Goal: Task Accomplishment & Management: Use online tool/utility

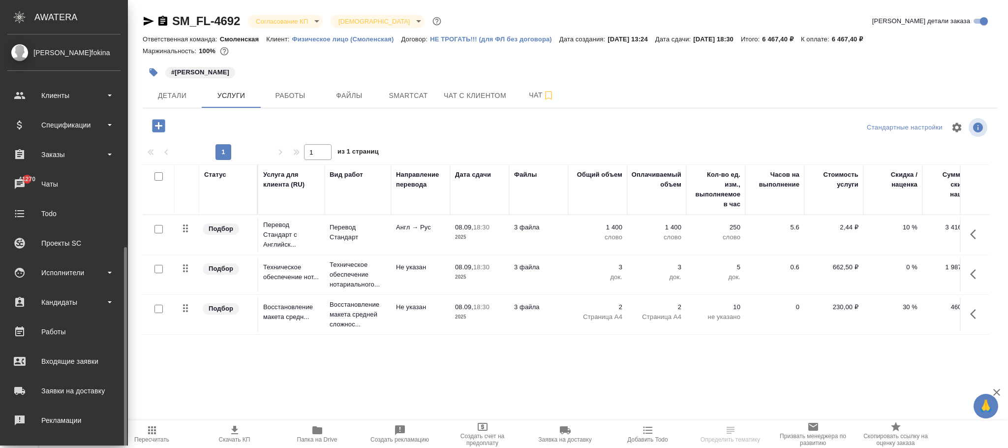
scroll to position [120, 0]
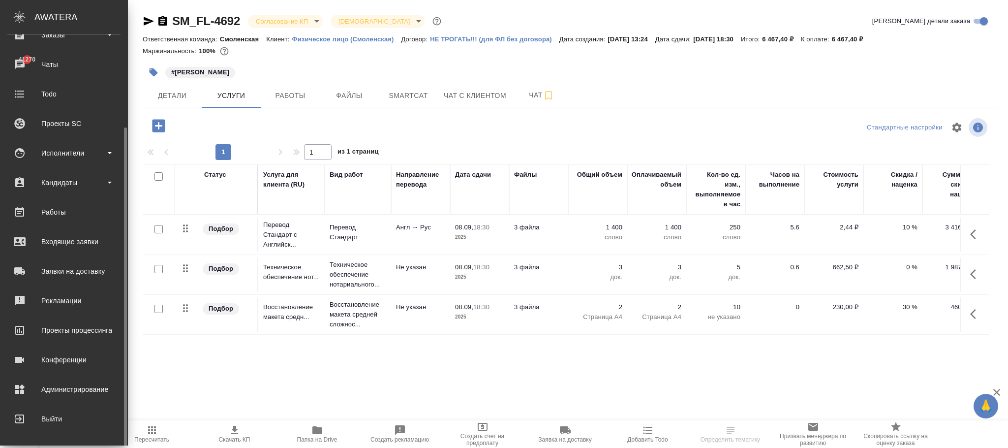
click at [68, 382] on div "Администрирование" at bounding box center [63, 389] width 113 height 15
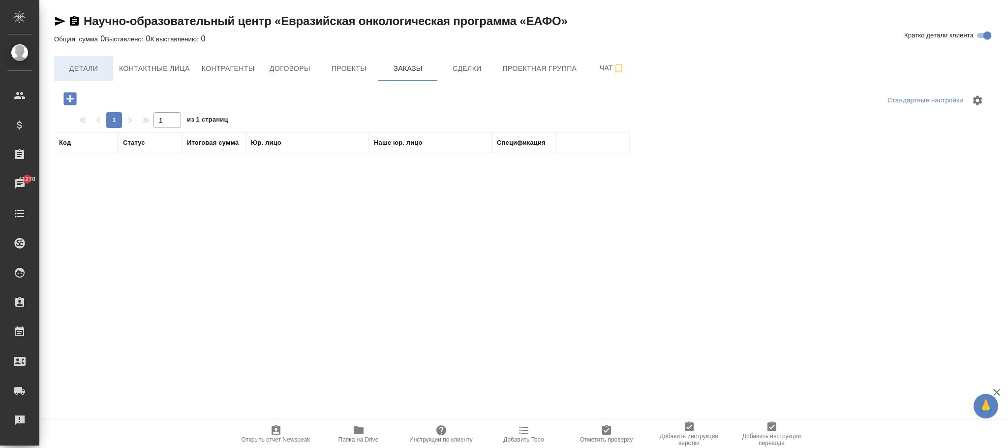
click at [93, 62] on span "Детали" at bounding box center [83, 68] width 47 height 12
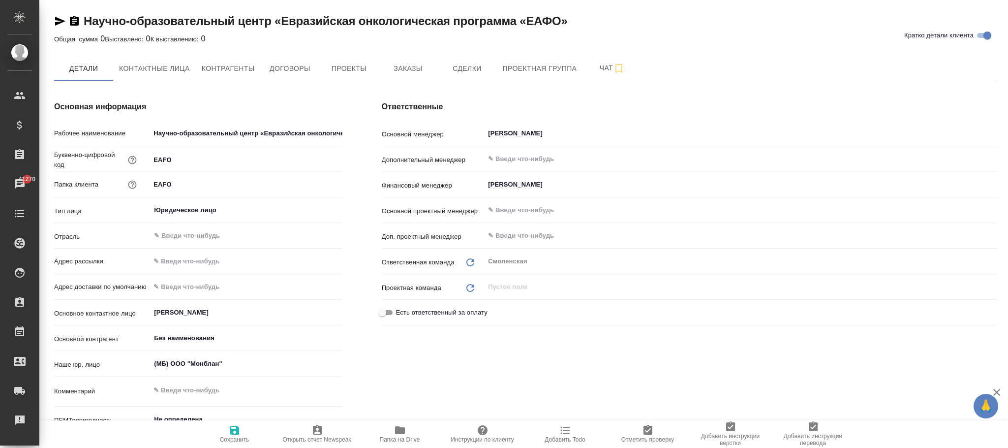
type textarea "x"
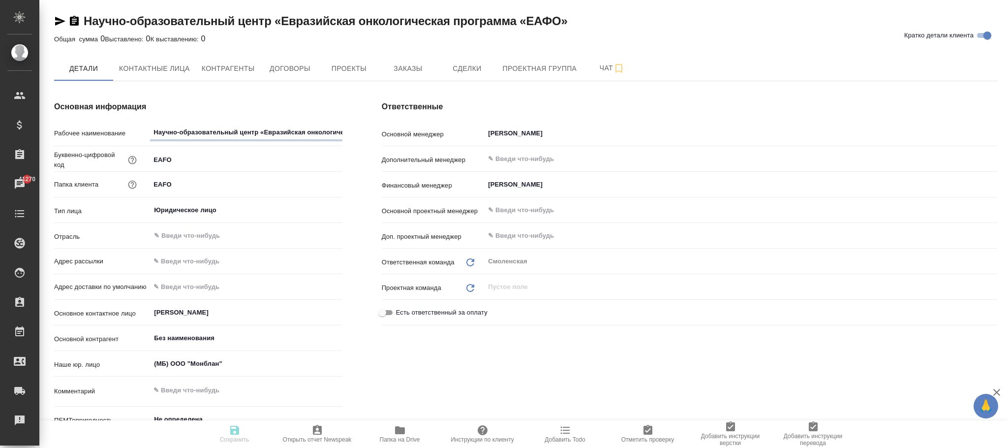
type textarea "x"
drag, startPoint x: 151, startPoint y: 130, endPoint x: 415, endPoint y: 132, distance: 263.7
click at [425, 130] on div "Основная информация Рабочее наименование Научно-образовательный центр «Евразийс…" at bounding box center [525, 283] width 982 height 404
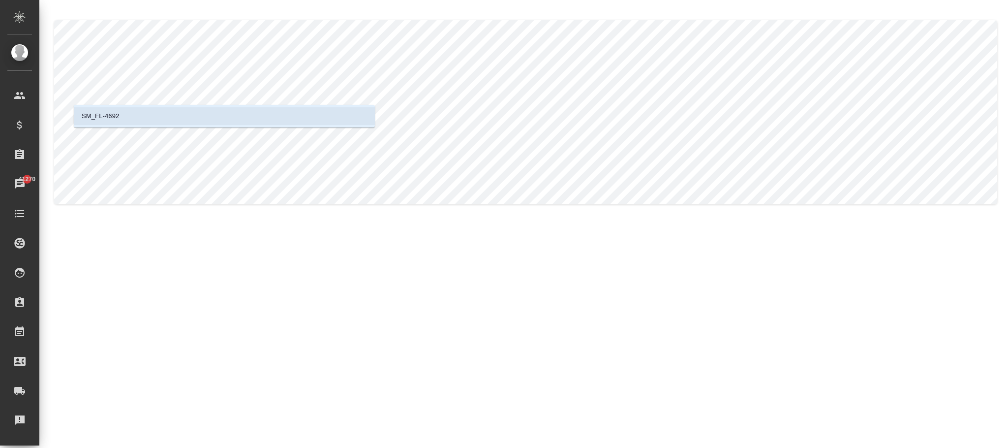
click at [180, 116] on li "SM_FL-4692" at bounding box center [224, 116] width 301 height 18
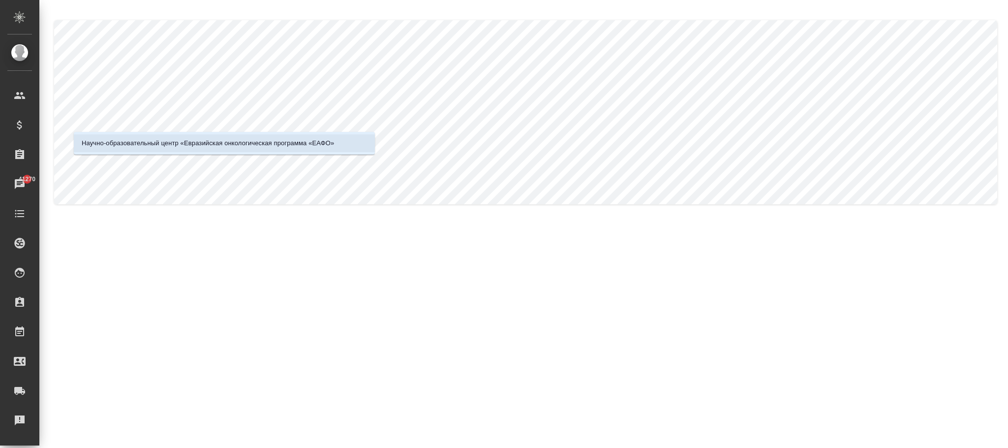
click at [206, 144] on p "Научно-образовательный центр «Евразийская онкологическая программа «ЕАФО»" at bounding box center [208, 143] width 252 height 10
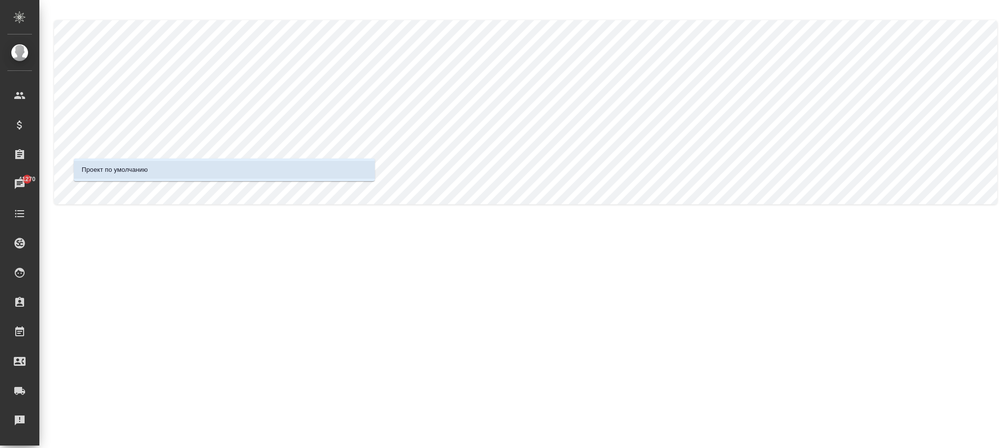
click at [198, 170] on li "Проект по умолчанию" at bounding box center [224, 170] width 301 height 18
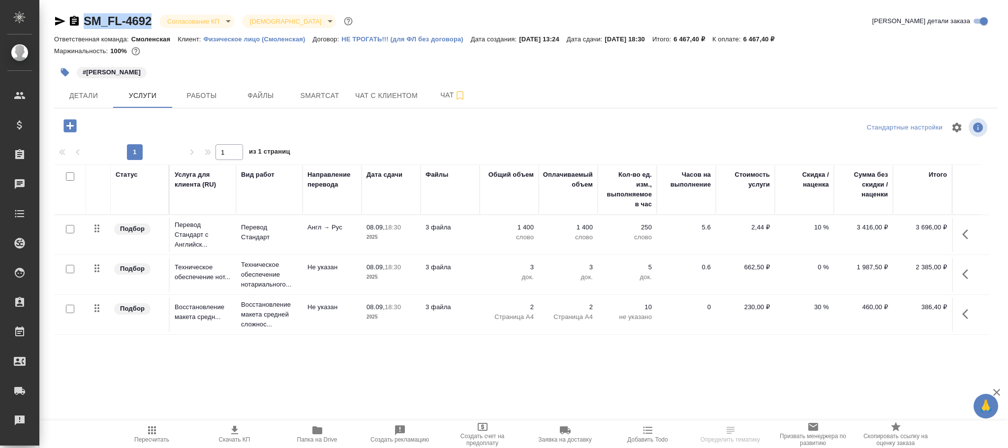
drag, startPoint x: 126, startPoint y: 15, endPoint x: 86, endPoint y: 18, distance: 40.4
click at [86, 18] on div "SM_FL-4692 Согласование КП kpNegotiation Святая троица holyTrinity" at bounding box center [204, 21] width 301 height 16
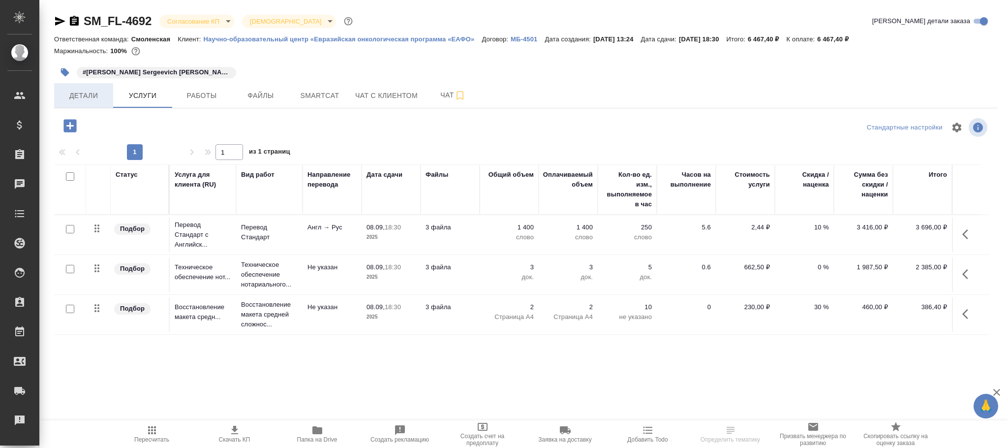
click at [104, 90] on span "Детали" at bounding box center [83, 96] width 47 height 12
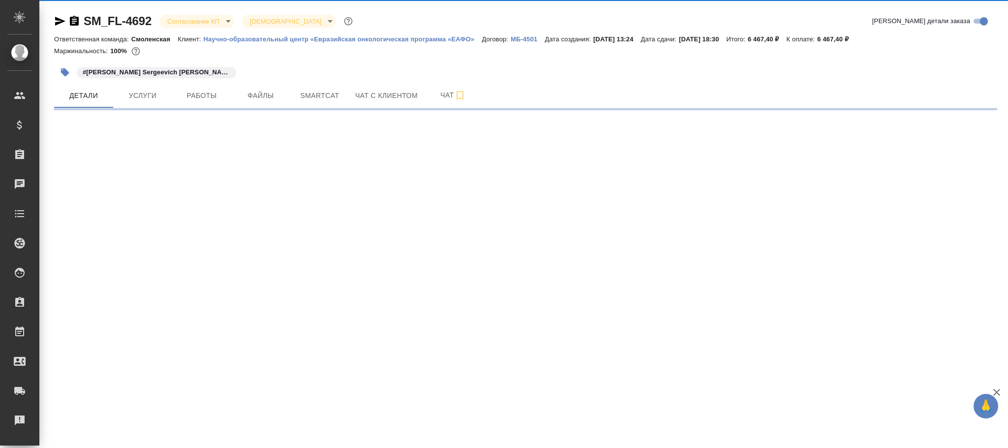
select select "RU"
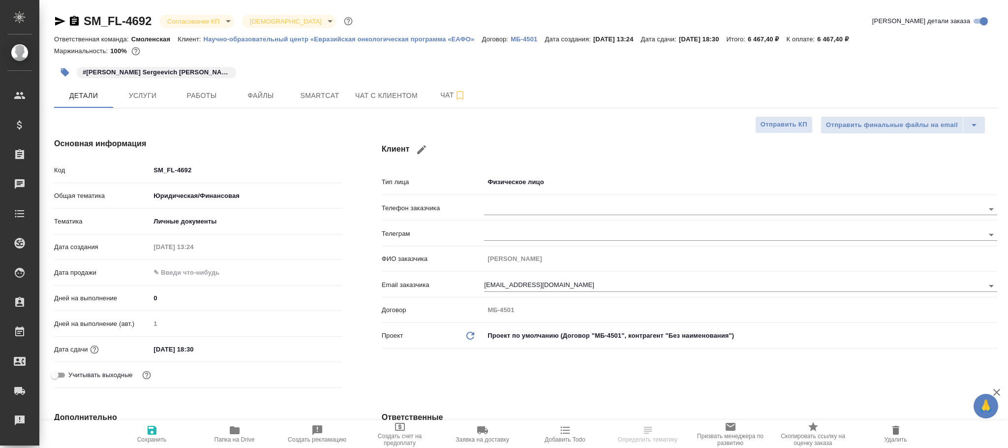
type textarea "x"
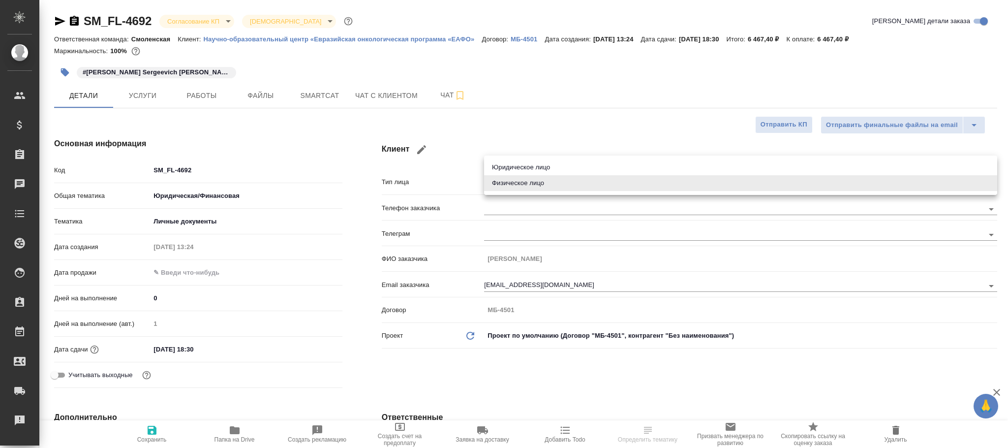
click at [511, 176] on body "🙏 .cls-1 fill:#fff; AWATERA Фокина [PERSON_NAME] Клиенты Спецификации Заказы Ча…" at bounding box center [504, 224] width 1008 height 448
click at [514, 166] on li "Юридическое лицо" at bounding box center [740, 167] width 513 height 16
type input "company"
type textarea "x"
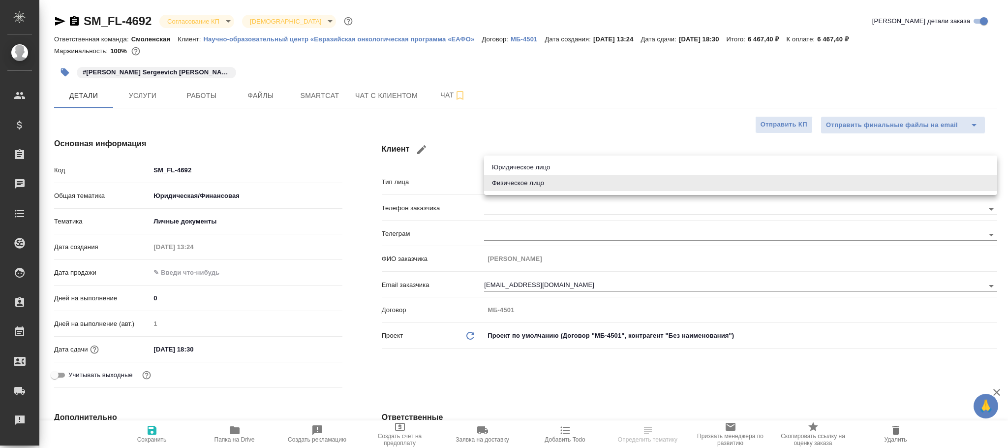
type textarea "x"
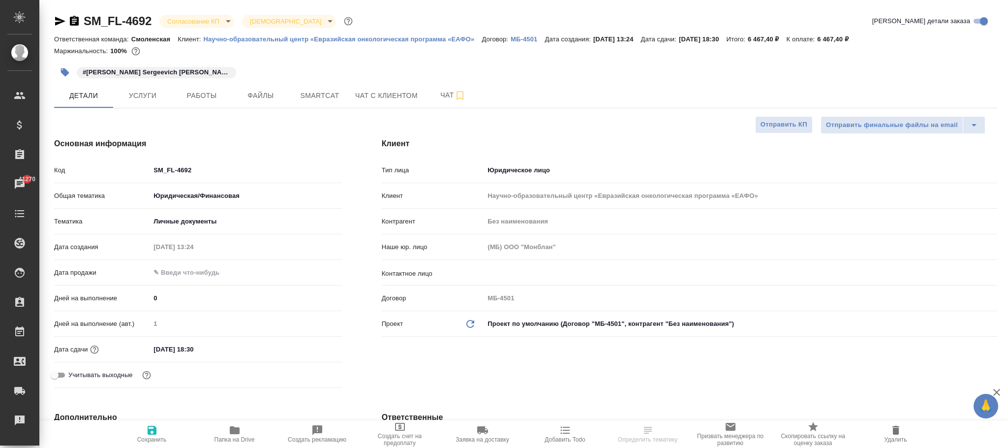
click at [470, 319] on icon "Обновить данные" at bounding box center [470, 324] width 12 height 12
type textarea "x"
click at [470, 319] on icon "Обновить данные" at bounding box center [470, 324] width 12 height 12
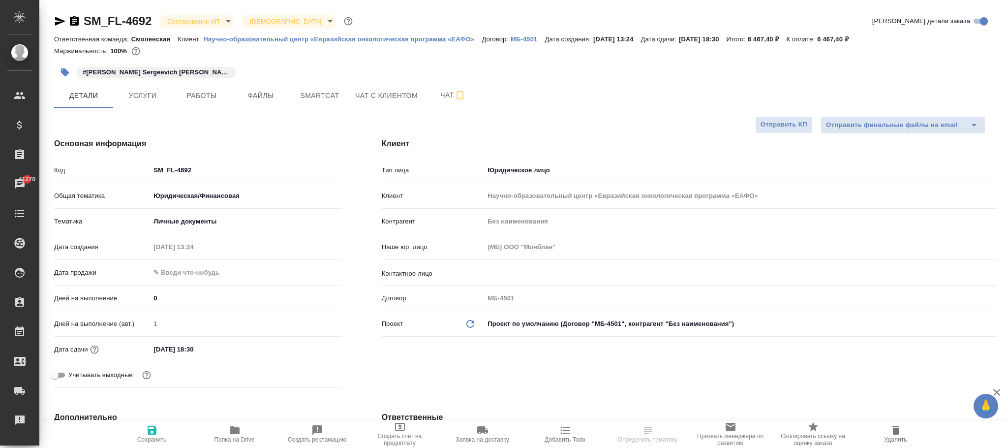
type textarea "x"
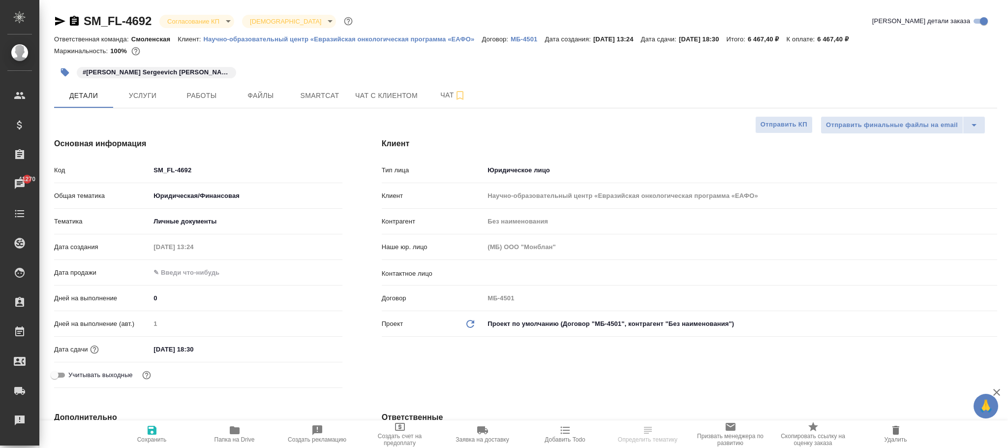
type textarea "x"
click at [504, 330] on body "🙏 .cls-1 fill:#fff; AWATERA Фокина [PERSON_NAME] Клиенты Спецификации Заказы 41…" at bounding box center [504, 224] width 1008 height 448
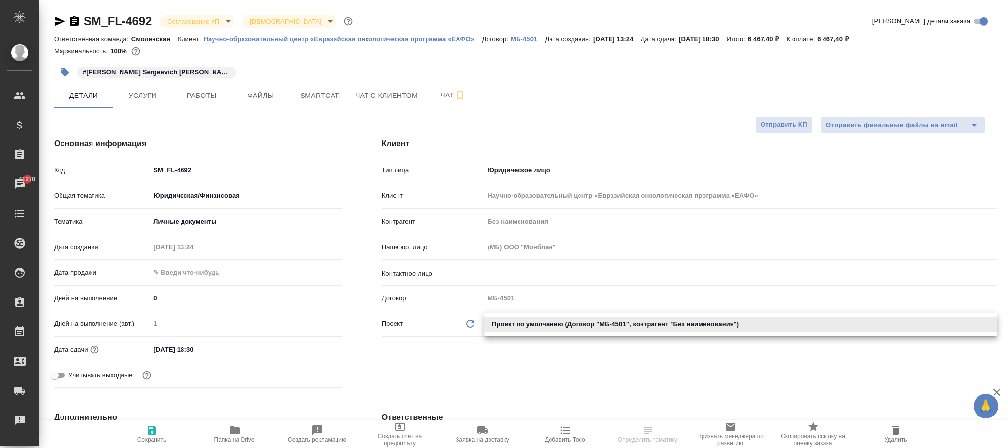
click at [507, 325] on li "Проект по умолчанию (Договор "МБ-4501", контрагент "Без наименования")" at bounding box center [740, 324] width 513 height 16
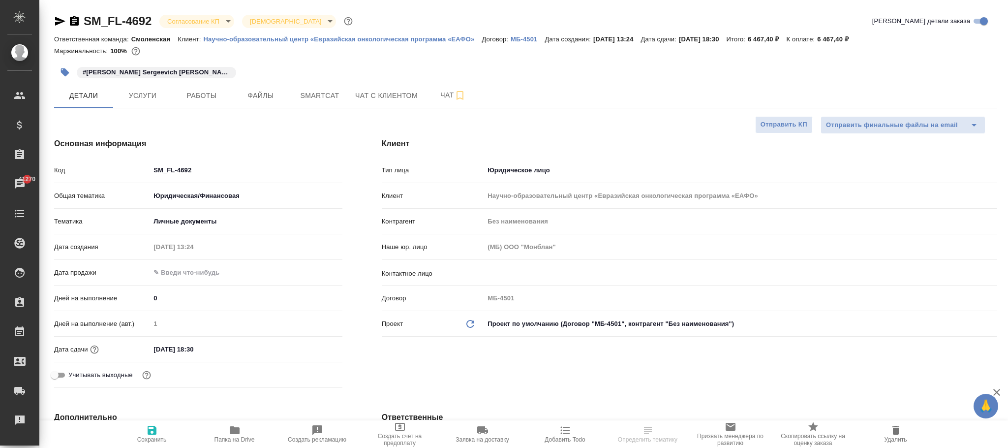
click at [465, 323] on icon "Обновить данные" at bounding box center [470, 324] width 12 height 12
type textarea "x"
click at [465, 323] on icon "Обновить данные" at bounding box center [470, 324] width 12 height 12
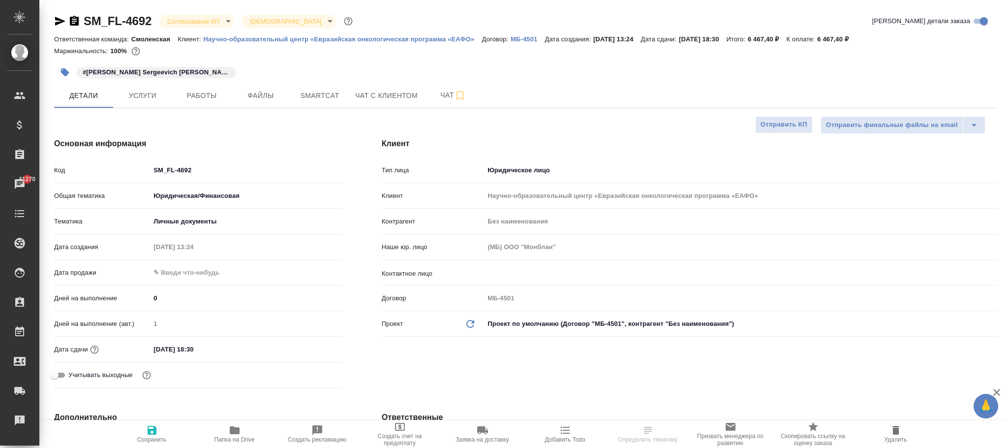
type textarea "x"
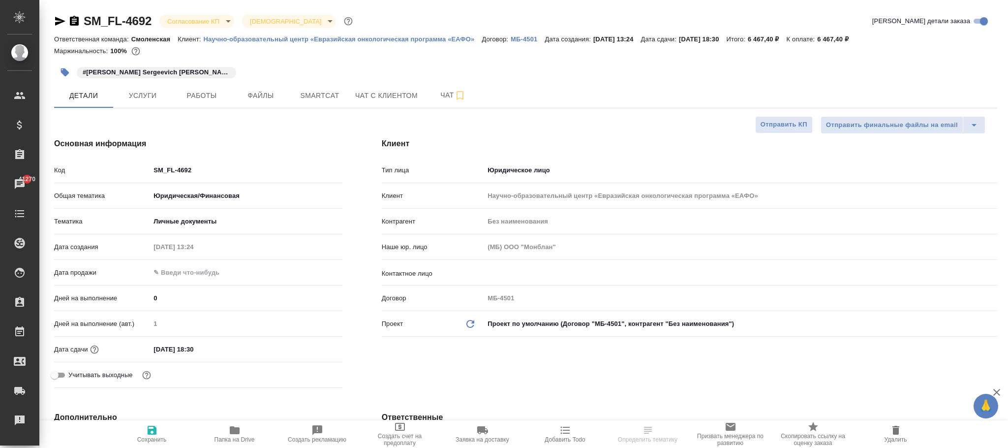
type textarea "x"
click at [144, 427] on span "Сохранить" at bounding box center [152, 433] width 71 height 19
type textarea "x"
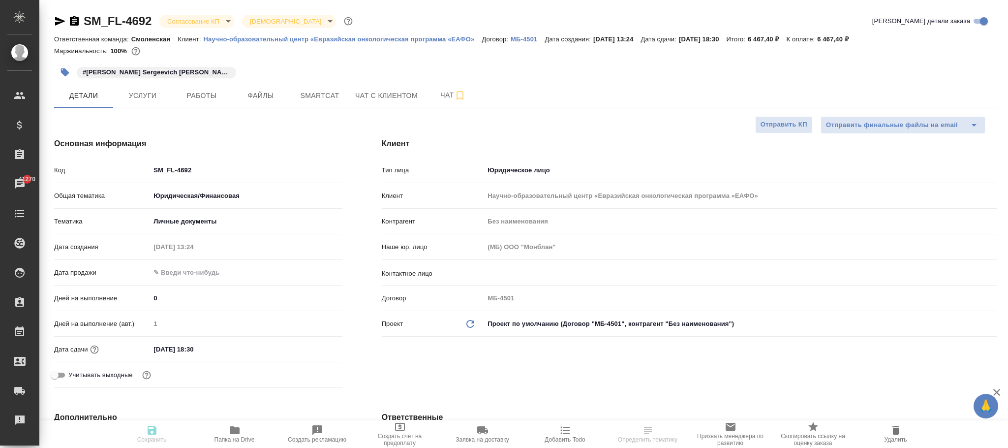
type textarea "x"
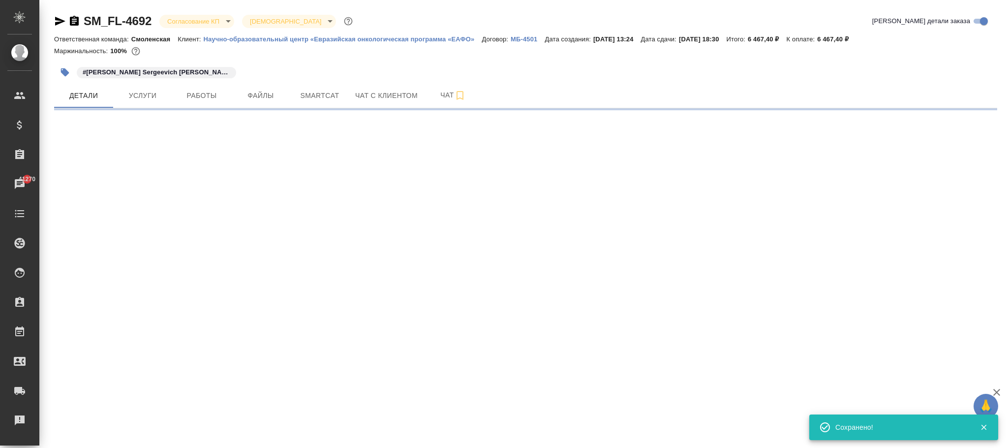
select select "RU"
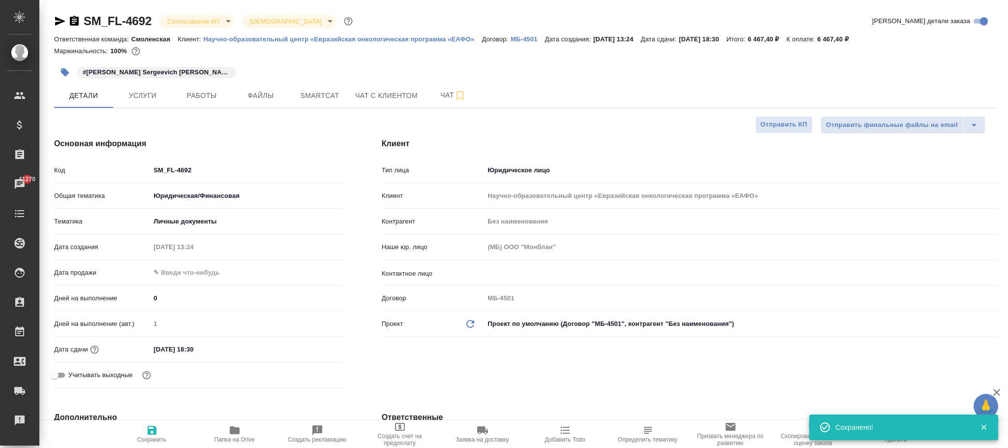
type textarea "x"
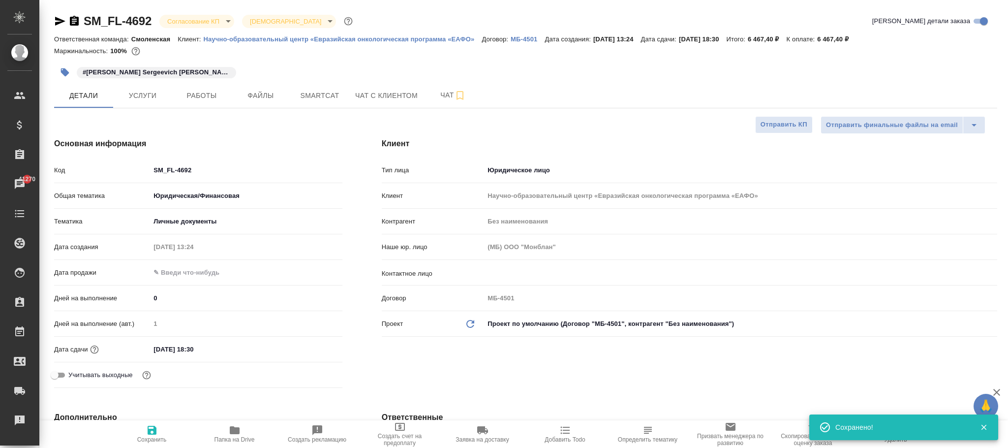
type textarea "x"
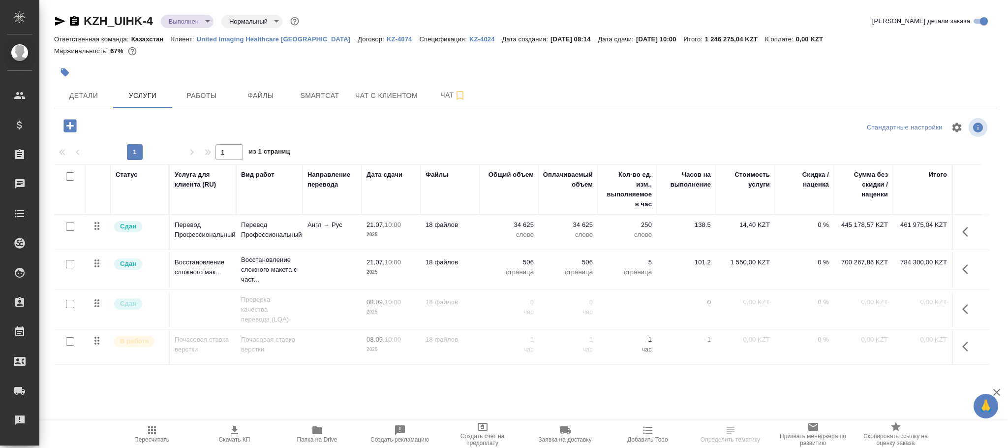
click at [970, 229] on icon "button" at bounding box center [968, 232] width 12 height 12
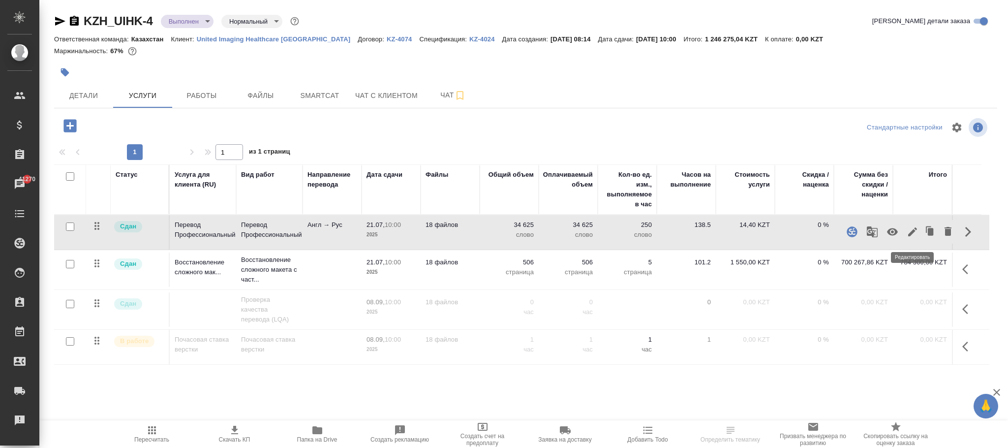
click at [916, 235] on icon "button" at bounding box center [913, 232] width 12 height 12
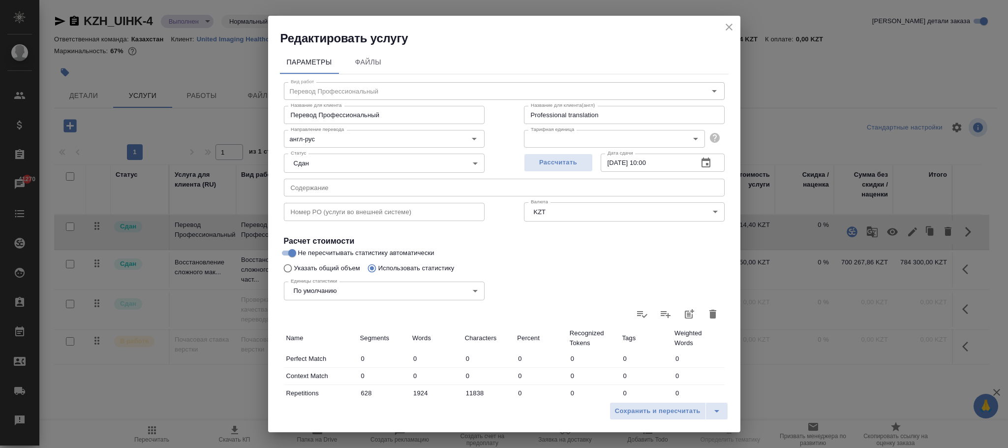
type input "Перевод Профессиональный"
type input "англ-рус"
drag, startPoint x: 663, startPoint y: 161, endPoint x: 575, endPoint y: 158, distance: 88.1
click at [575, 158] on div "Рассчитать Дата сдачи 21.07.2025 10:00 Дата сдачи" at bounding box center [624, 163] width 201 height 24
type input "08.09.2025 10:00"
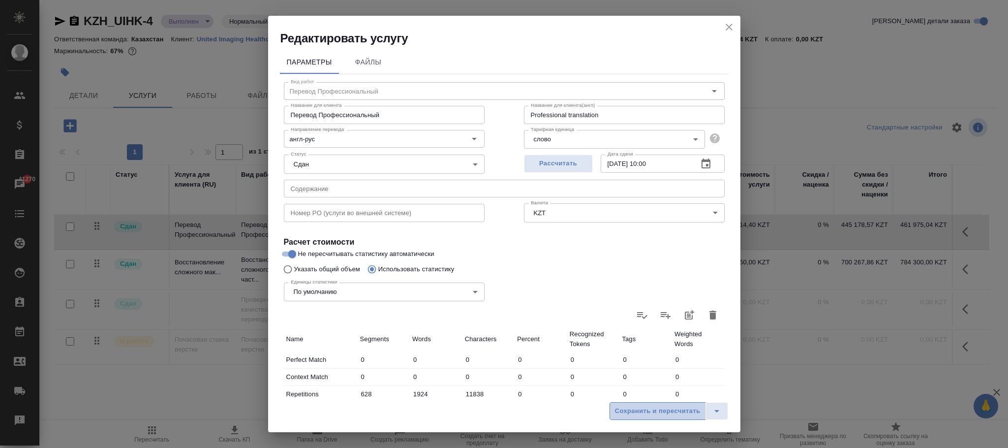
click at [662, 411] on span "Сохранить и пересчитать" at bounding box center [658, 410] width 86 height 11
